Goal: Navigation & Orientation: Find specific page/section

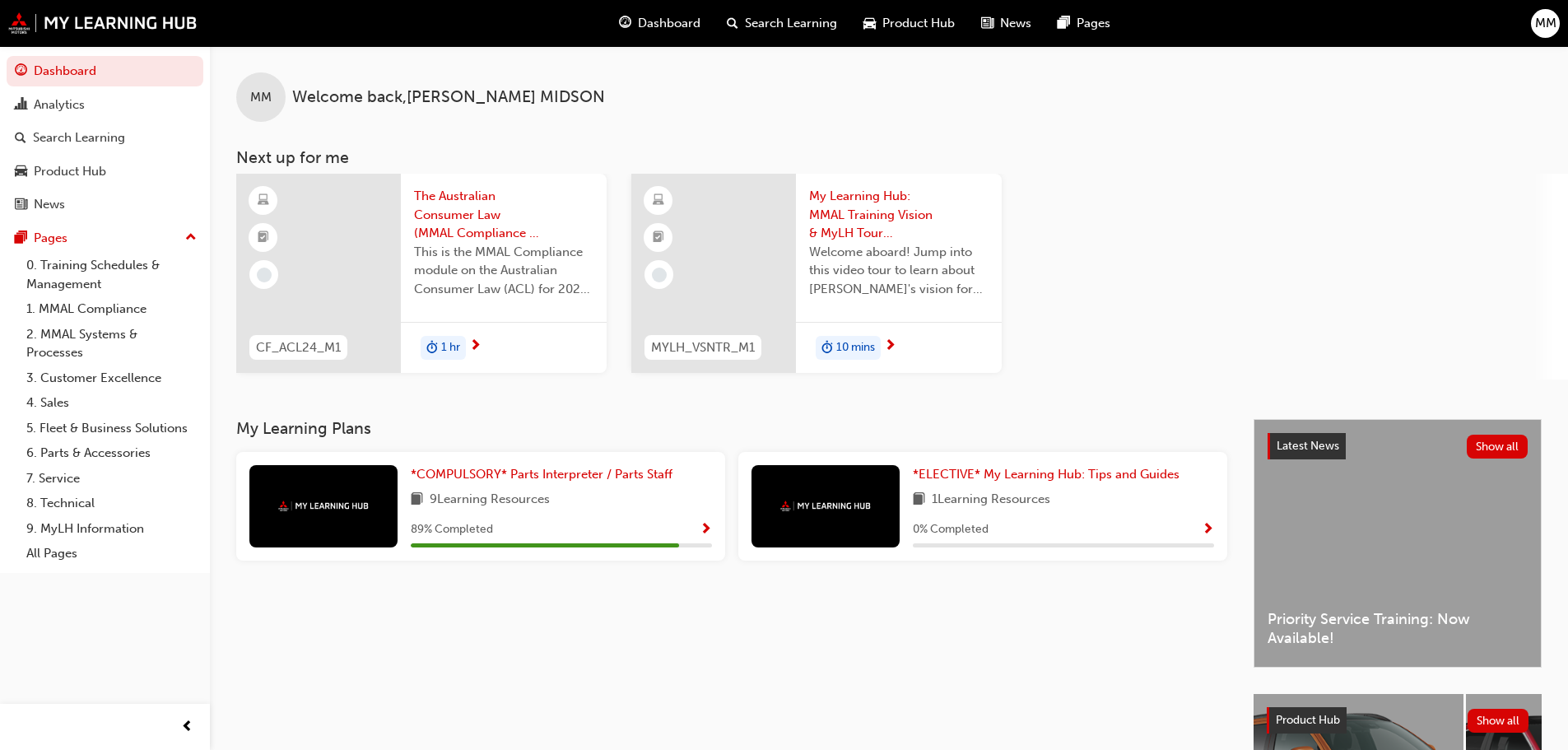
click at [529, 512] on div "*COMPULSORY* Parts Interpreter / Parts Staff 9 Learning Resources 89 % Completed" at bounding box center [561, 506] width 301 height 82
click at [353, 487] on div at bounding box center [324, 506] width 149 height 82
click at [509, 472] on span "*COMPULSORY* Parts Interpreter / Parts Staff" at bounding box center [541, 474] width 262 height 15
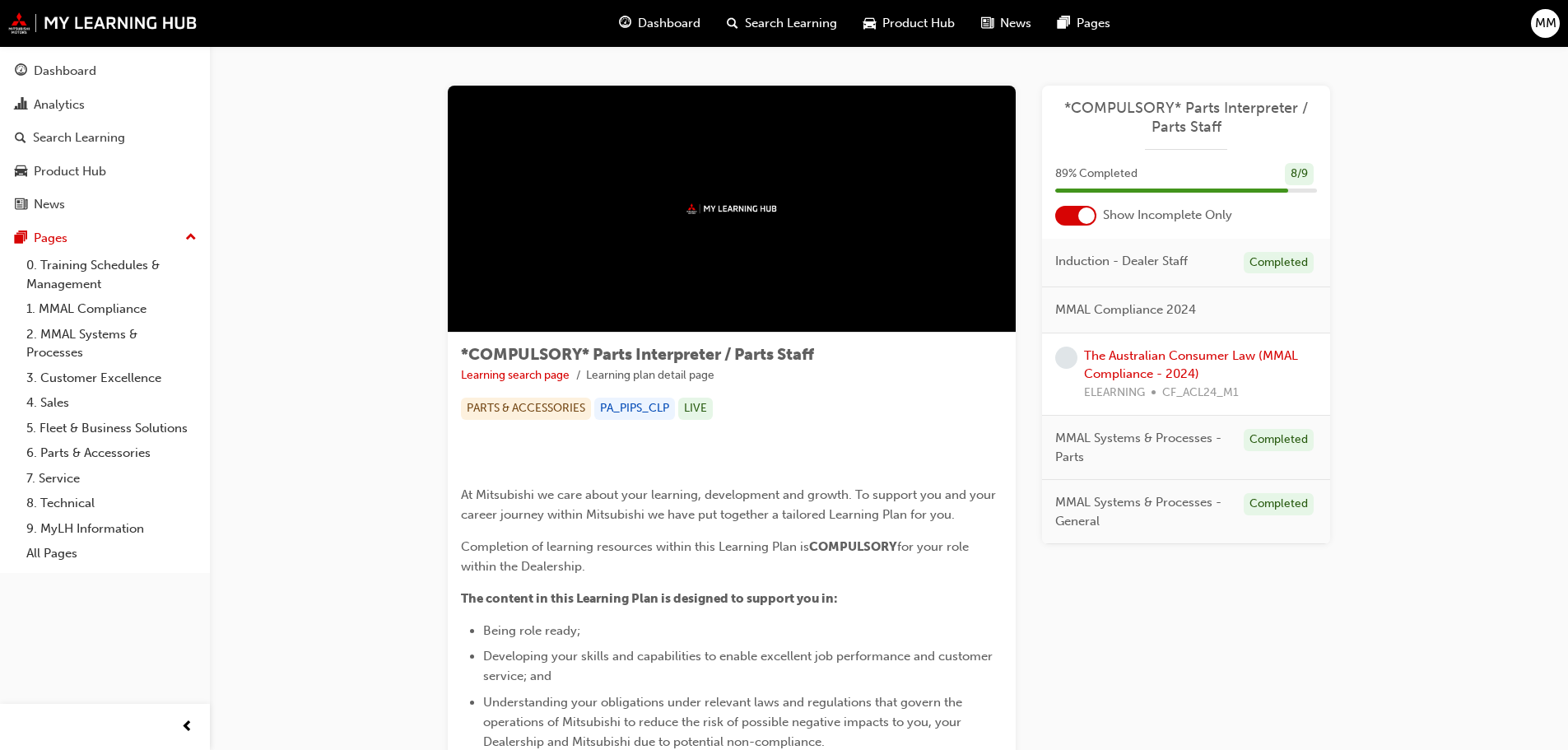
click at [1151, 305] on span "MMAL Compliance 2024" at bounding box center [1125, 310] width 141 height 19
click at [52, 229] on div "Pages" at bounding box center [51, 238] width 34 height 19
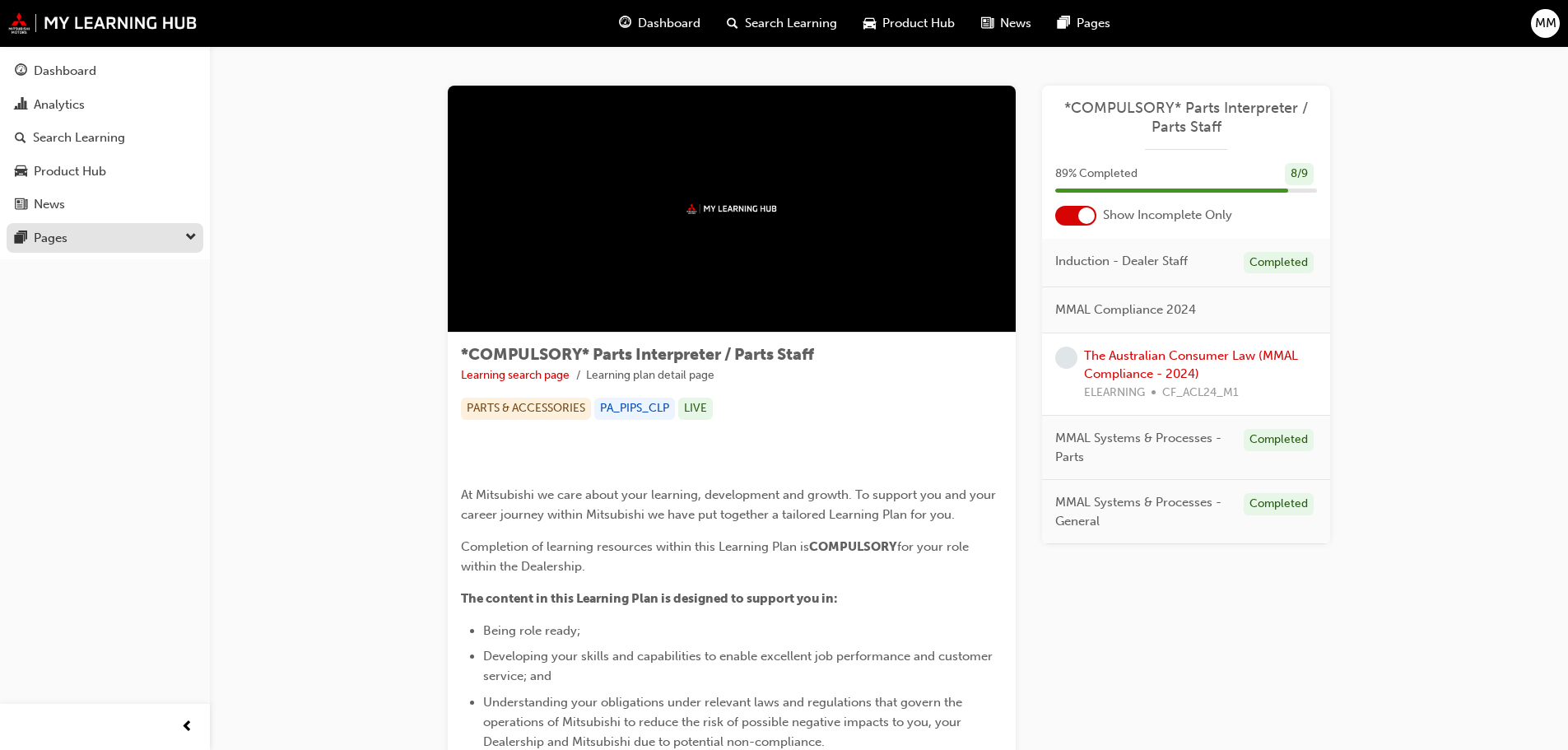
click at [52, 229] on div "Pages" at bounding box center [51, 238] width 34 height 19
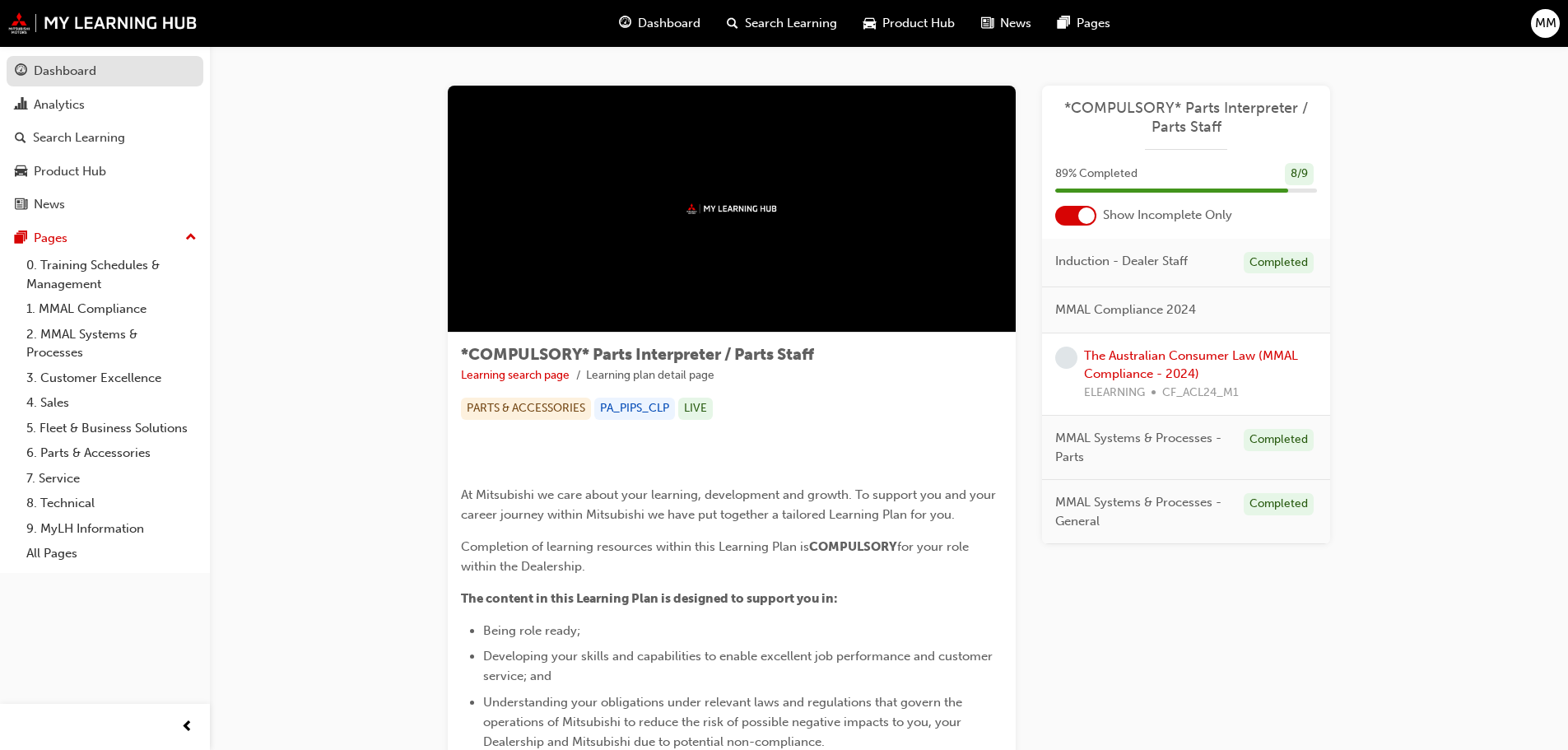
click at [79, 71] on div "Dashboard" at bounding box center [65, 71] width 62 height 19
